Goal: Information Seeking & Learning: Learn about a topic

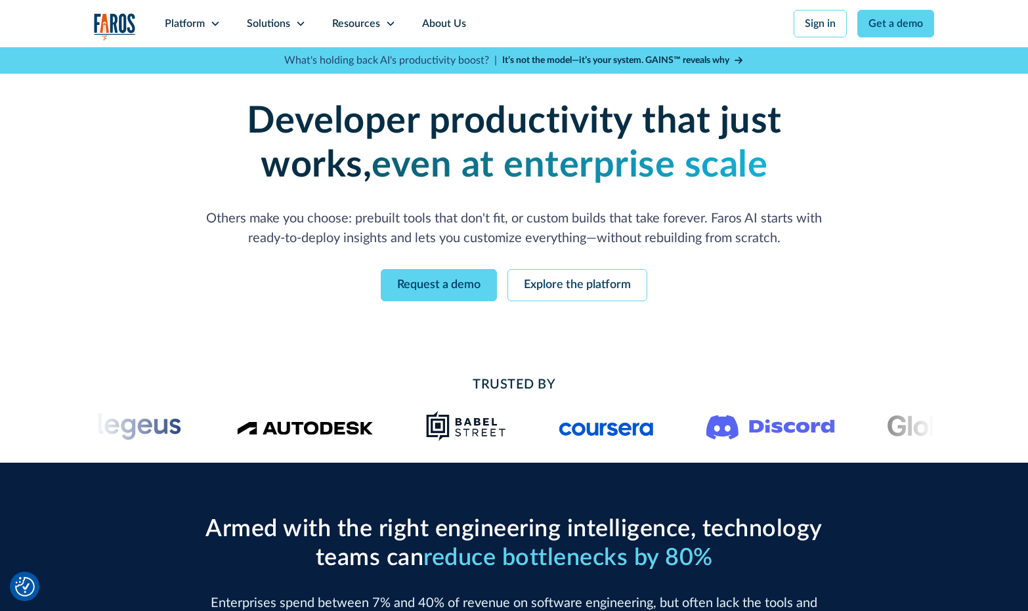
click at [631, 60] on strong "It’s not the model—it’s your system. GAINS™ reveals why" at bounding box center [615, 60] width 227 height 9
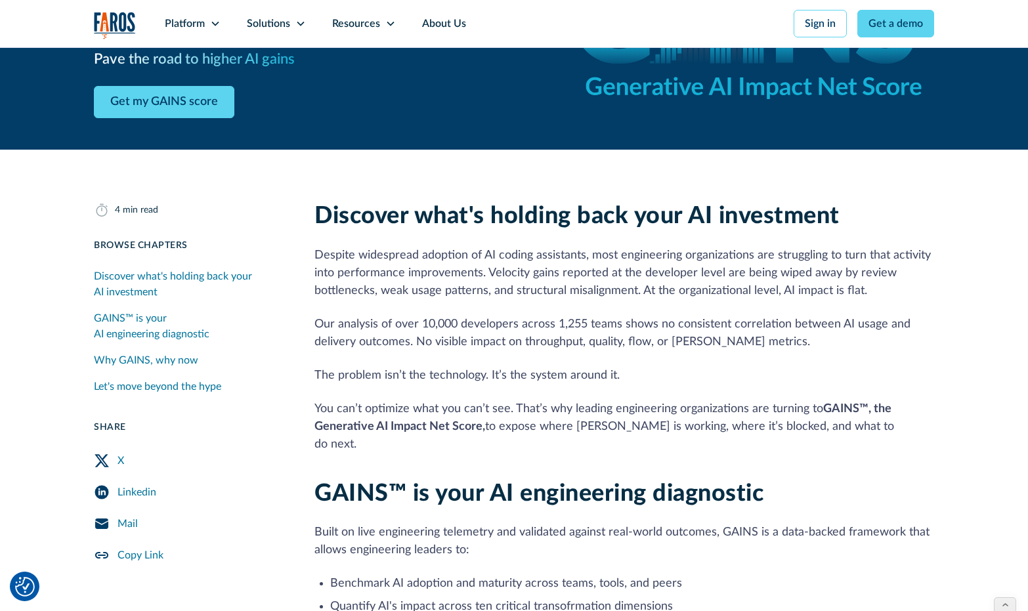
scroll to position [165, 0]
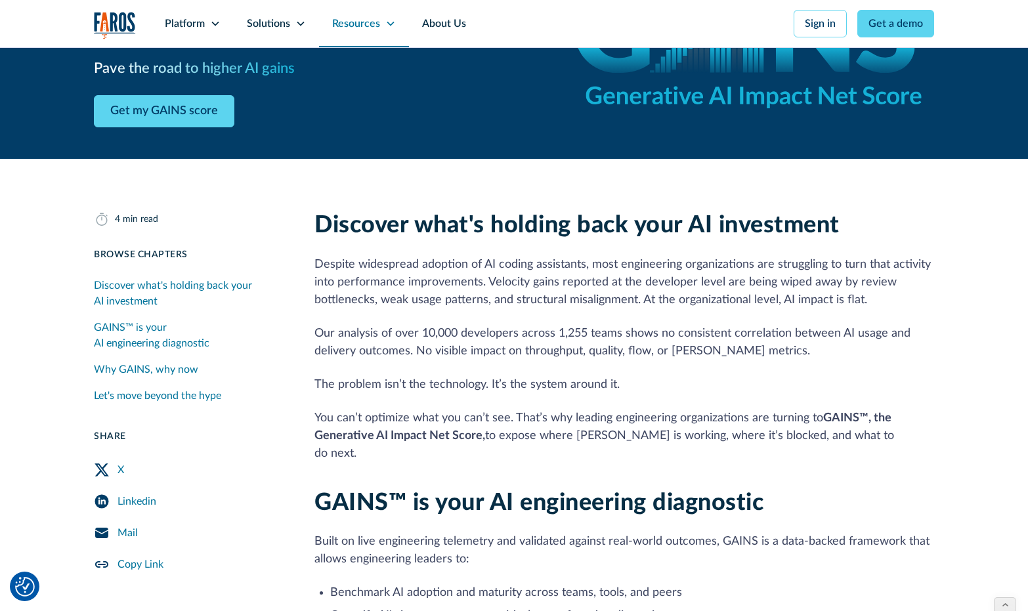
click at [355, 24] on div "Resources" at bounding box center [356, 24] width 48 height 16
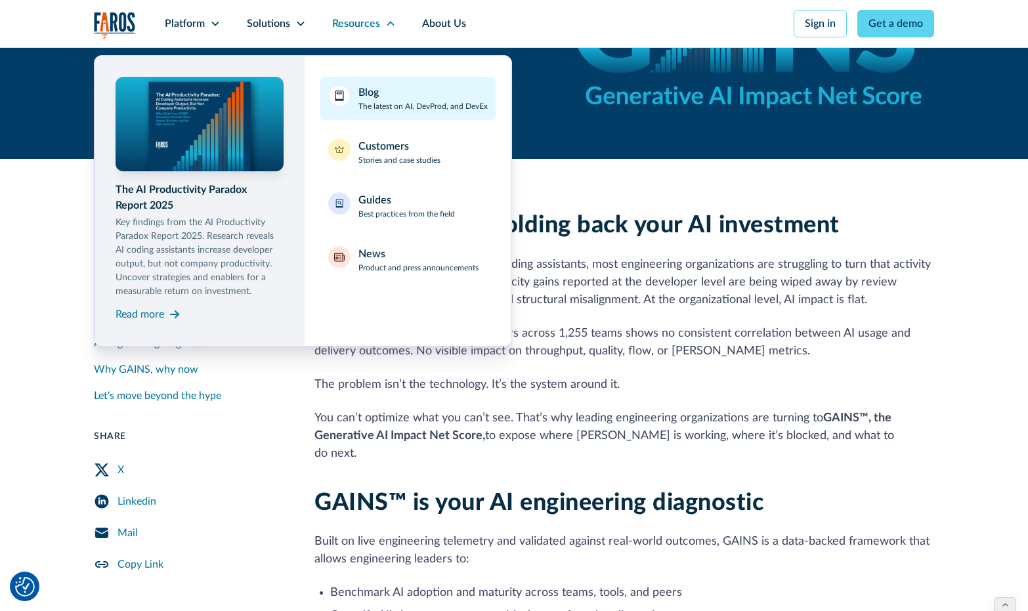
click at [379, 93] on div "Blog" at bounding box center [368, 93] width 20 height 16
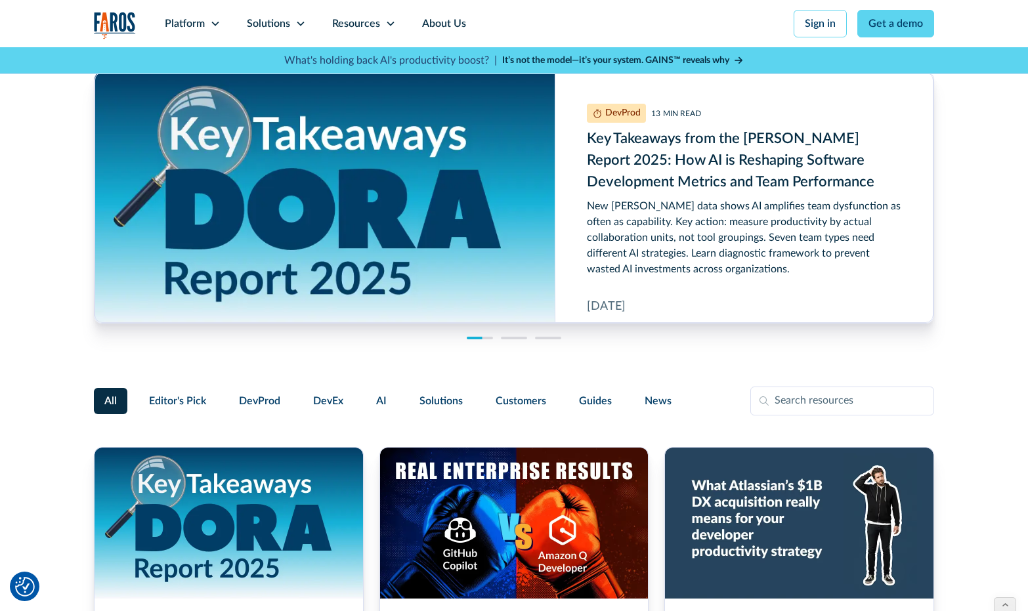
scroll to position [8, 0]
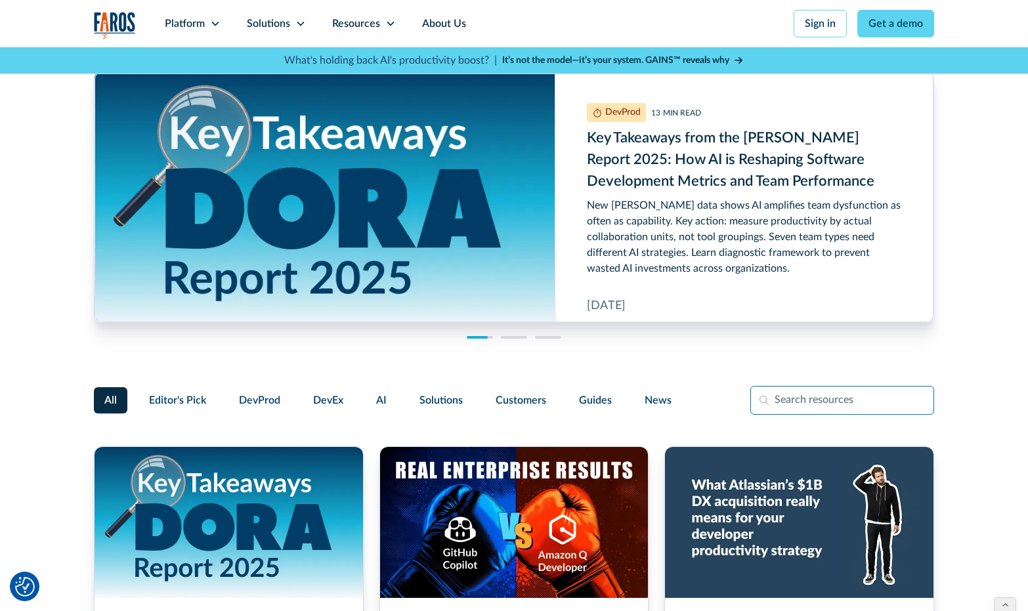
click at [789, 401] on input "Filter Form" at bounding box center [842, 400] width 184 height 29
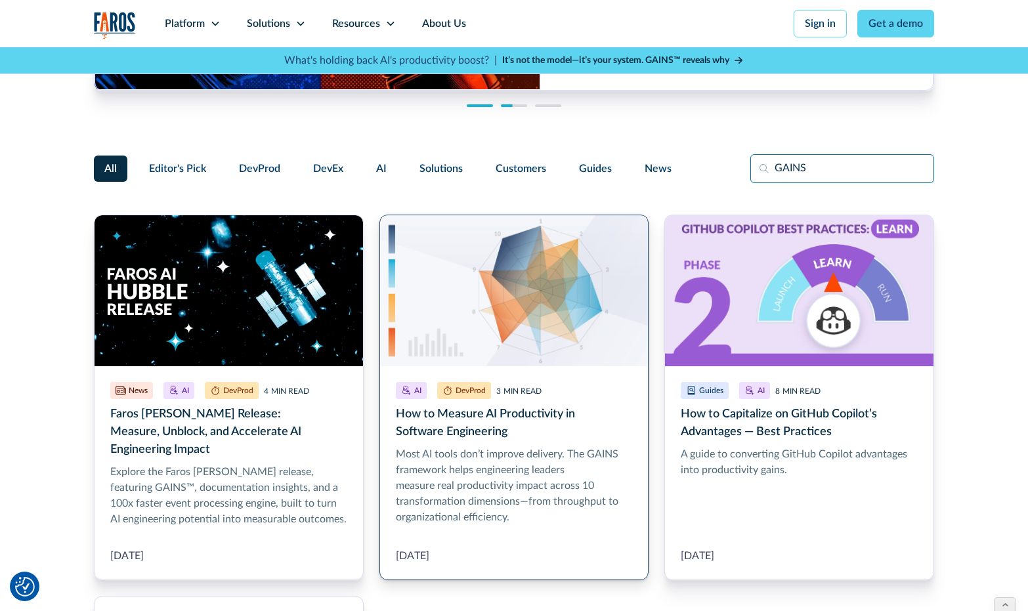
scroll to position [244, 0]
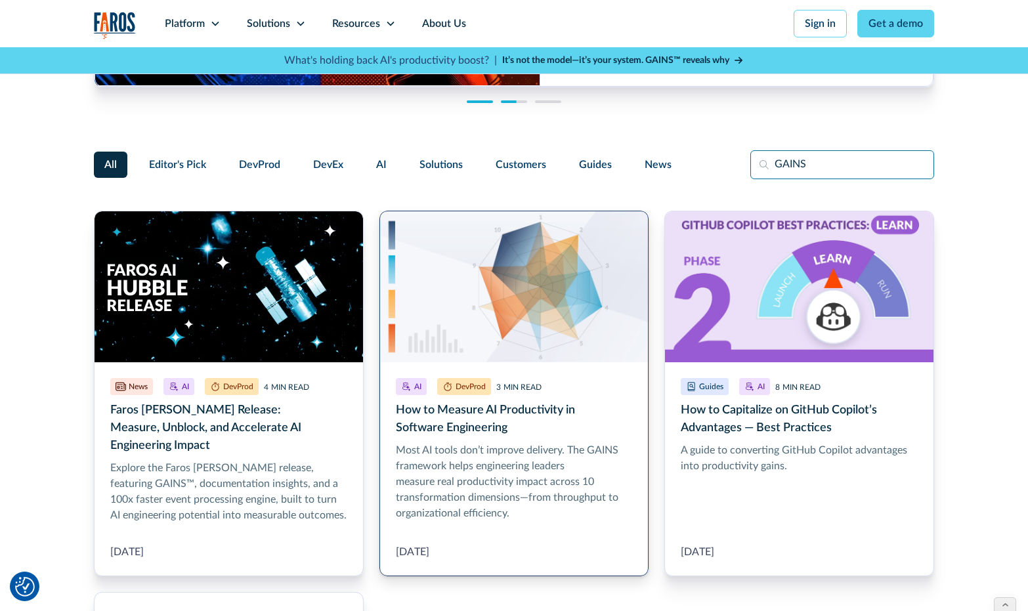
type input "GAINS"
click at [525, 456] on link "How to Measure AI Productivity in Software Engineering" at bounding box center [514, 394] width 270 height 366
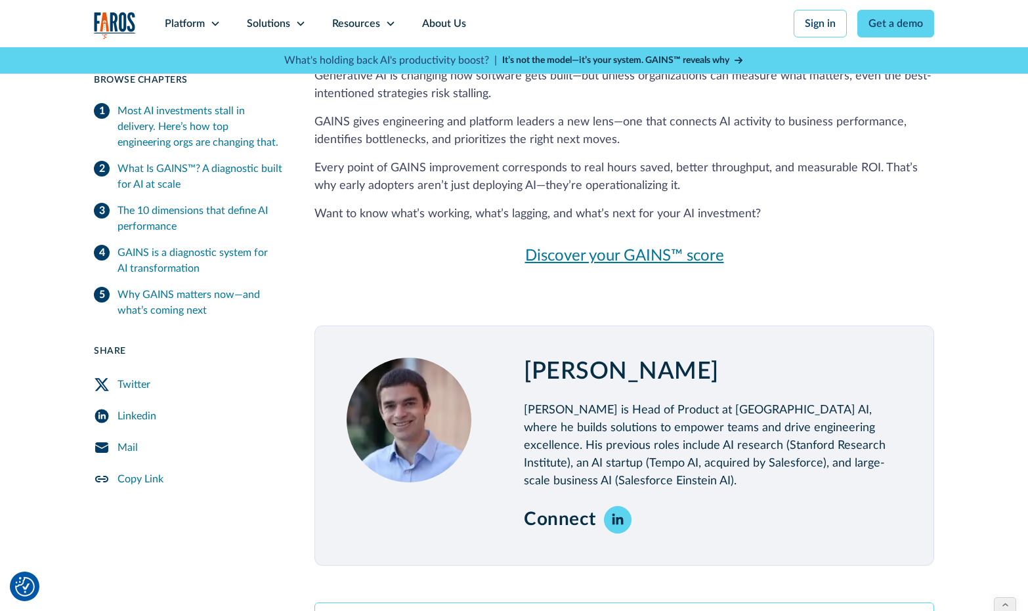
scroll to position [2737, 0]
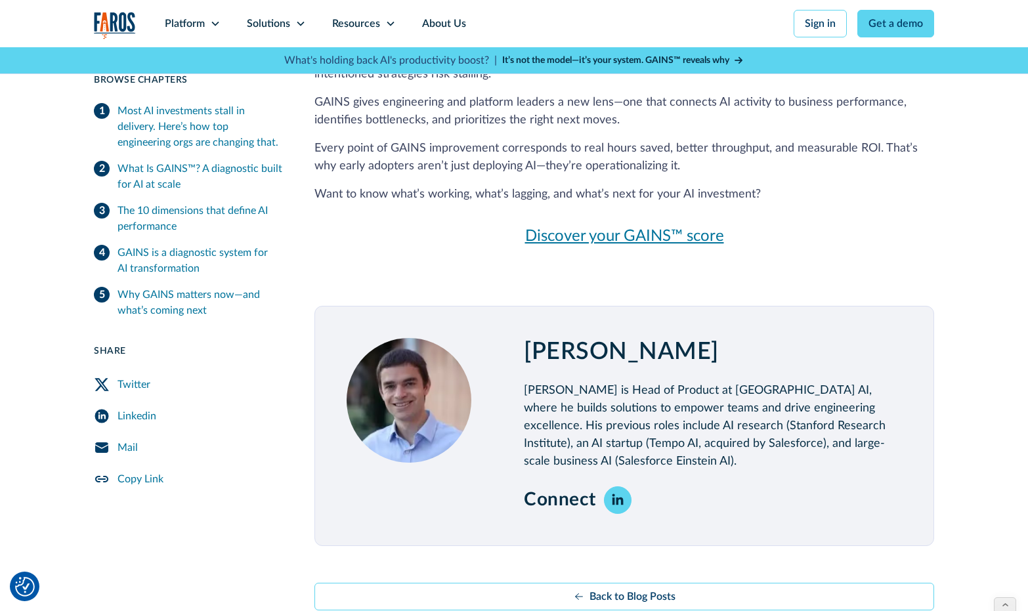
click at [124, 20] on img "home" at bounding box center [115, 25] width 42 height 27
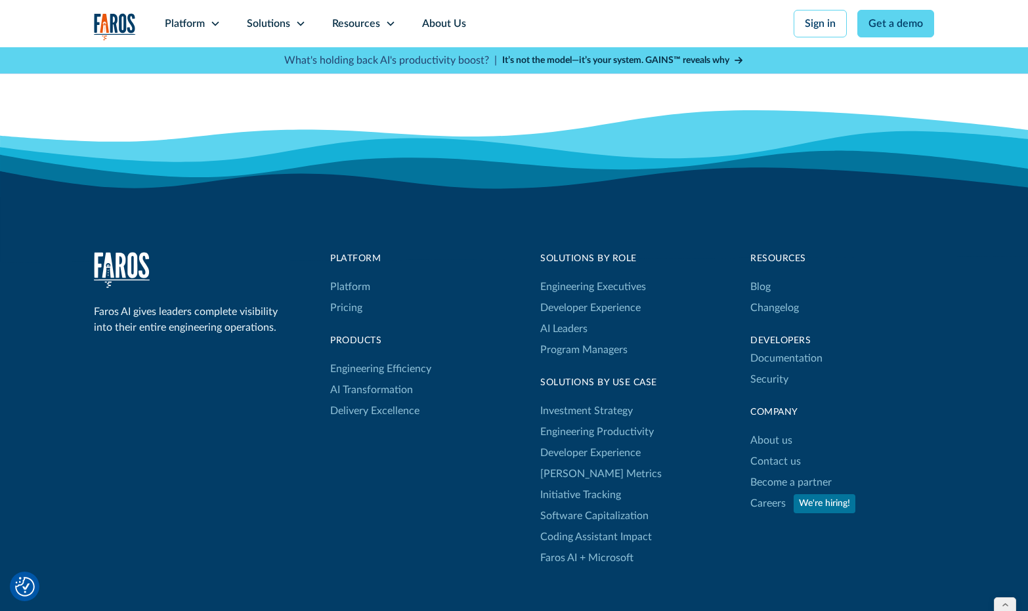
scroll to position [4116, 0]
click at [788, 441] on link "About us" at bounding box center [771, 441] width 42 height 21
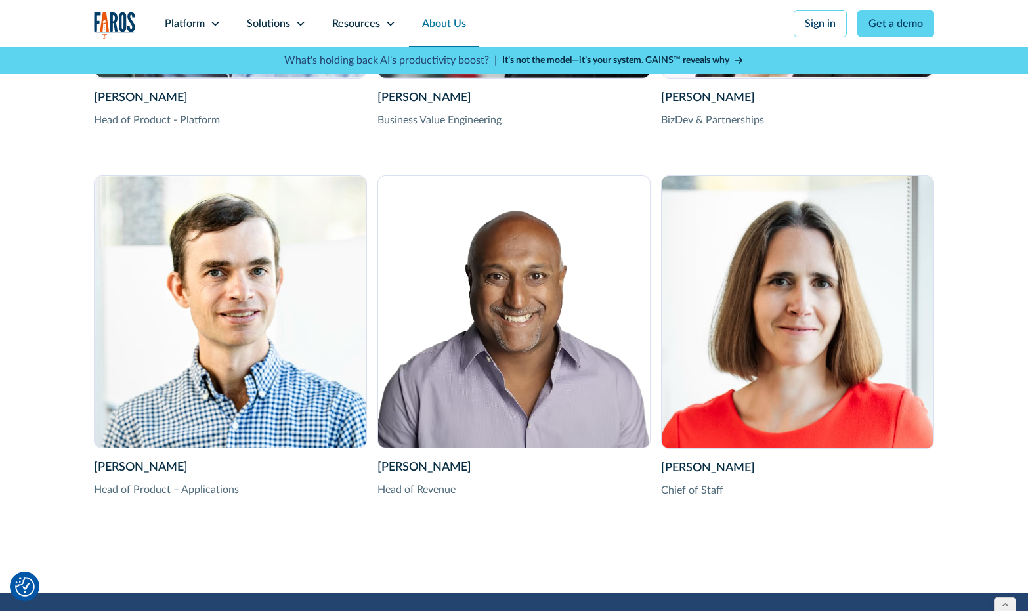
scroll to position [2647, 0]
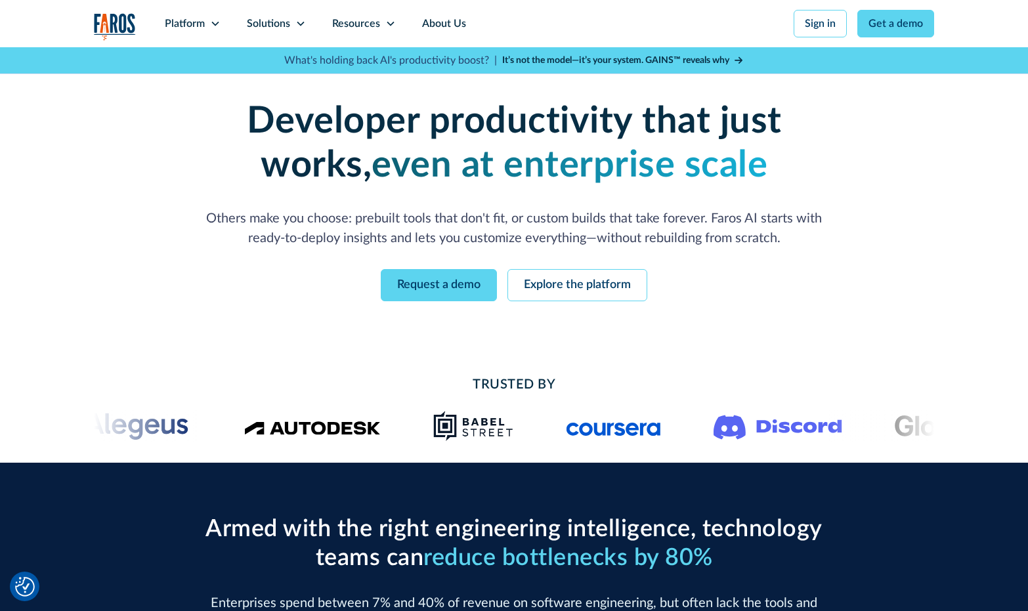
click at [603, 65] on strong "It’s not the model—it’s your system. GAINS™ reveals why" at bounding box center [615, 60] width 227 height 9
